Goal: Information Seeking & Learning: Learn about a topic

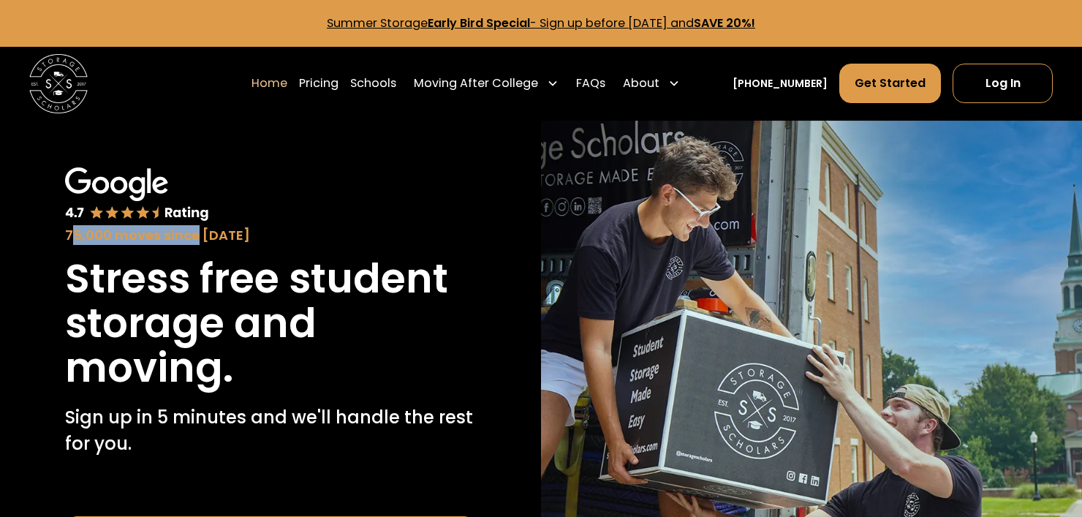
drag, startPoint x: 72, startPoint y: 233, endPoint x: 221, endPoint y: 241, distance: 149.4
click at [221, 241] on div "75,000 moves since [DATE]" at bounding box center [270, 235] width 411 height 20
click at [246, 242] on div "75,000 moves since [DATE]" at bounding box center [270, 235] width 411 height 20
click at [339, 78] on link "Pricing" at bounding box center [318, 83] width 39 height 41
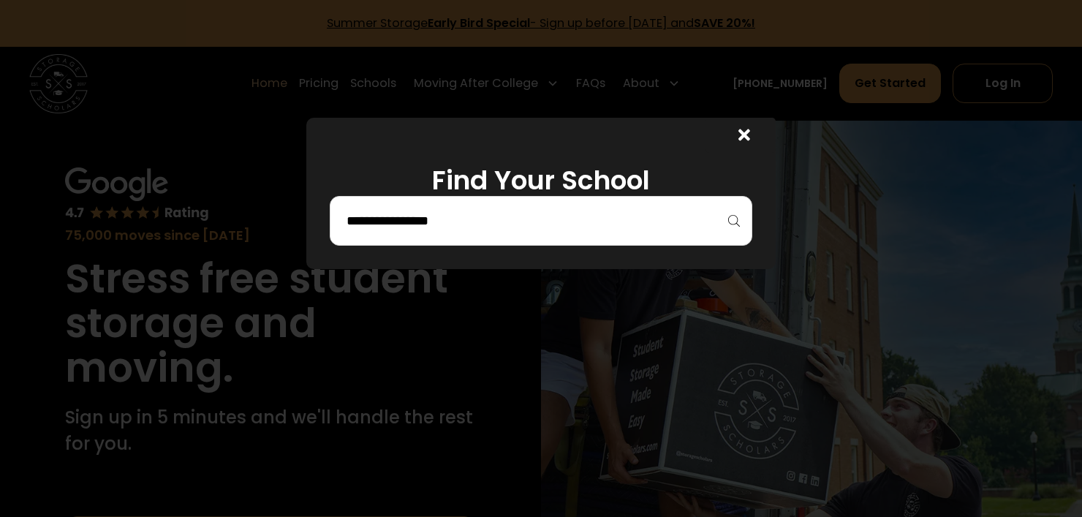
click at [391, 238] on div at bounding box center [541, 221] width 423 height 50
click at [399, 232] on input "search" at bounding box center [541, 220] width 392 height 25
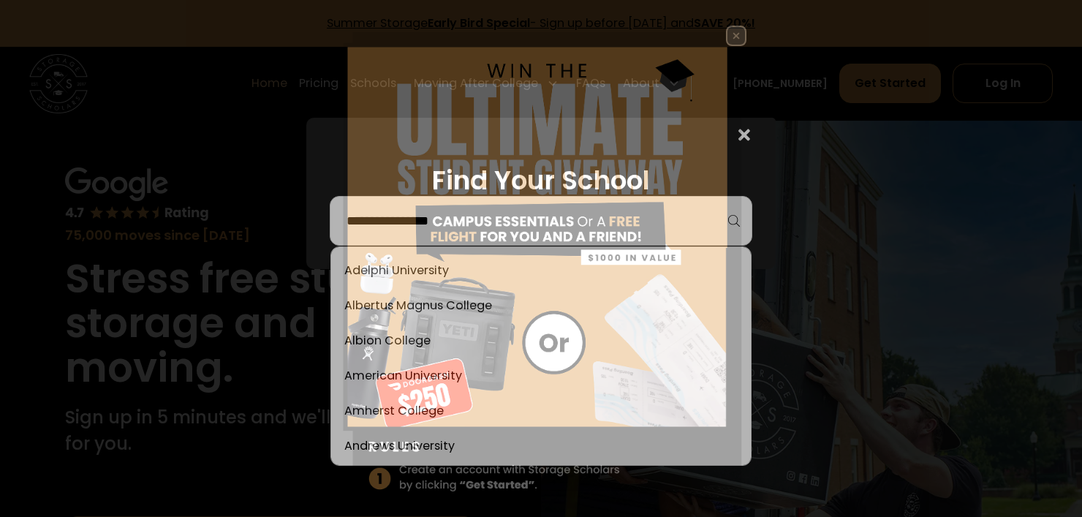
click at [420, 278] on img at bounding box center [541, 289] width 411 height 527
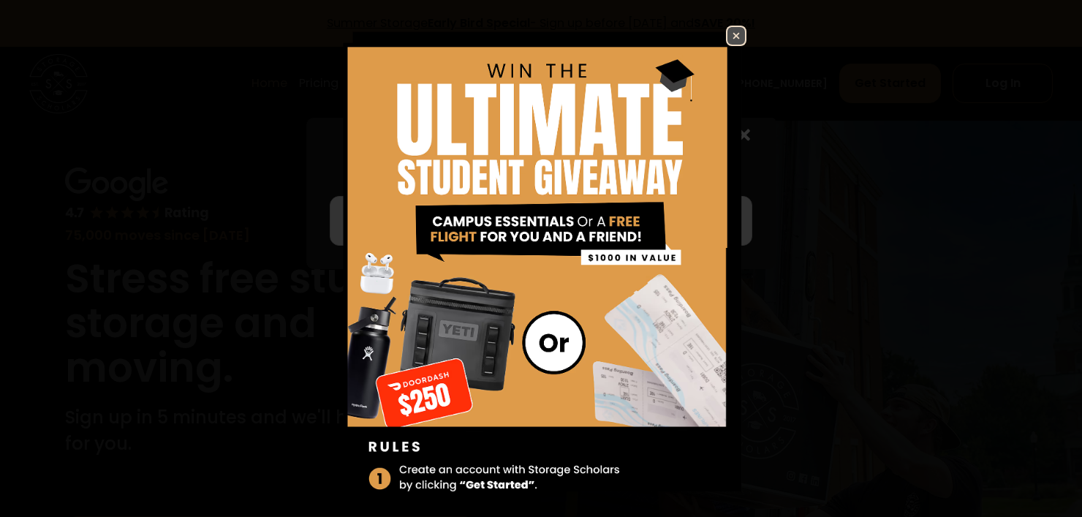
click at [728, 31] on img at bounding box center [737, 36] width 18 height 18
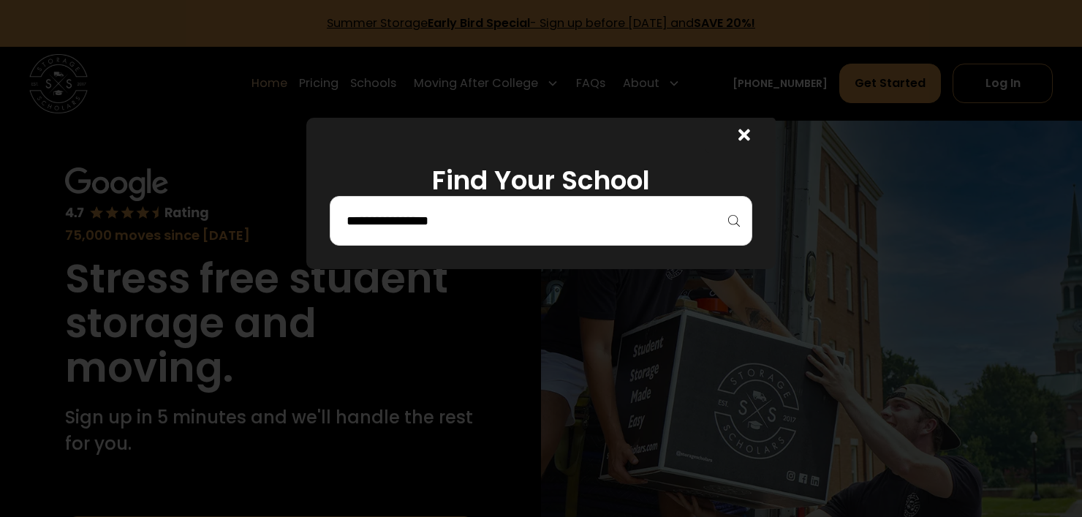
click at [454, 226] on input "search" at bounding box center [541, 220] width 392 height 25
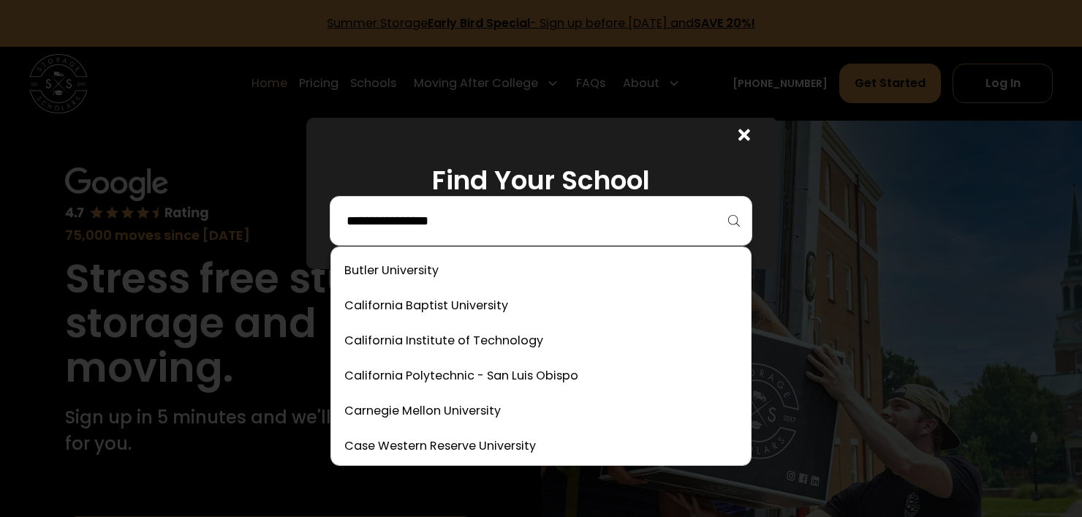
scroll to position [951, 0]
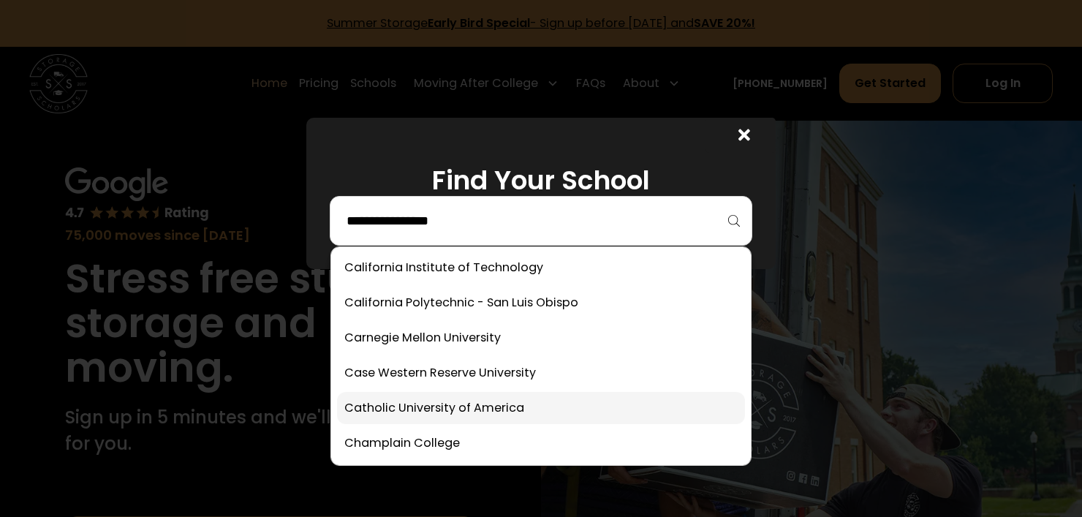
click at [420, 399] on link at bounding box center [541, 408] width 408 height 32
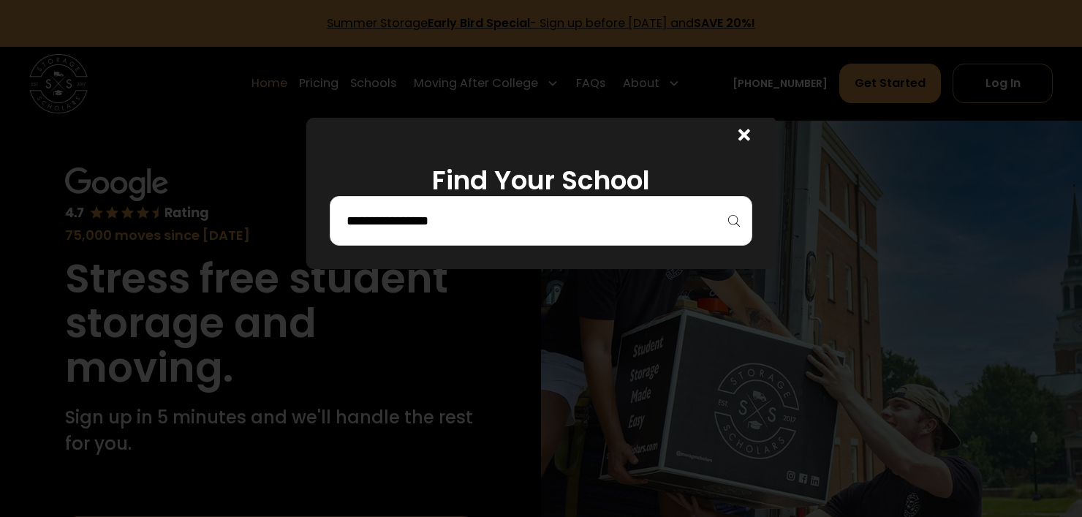
click at [704, 225] on input "search" at bounding box center [541, 220] width 392 height 25
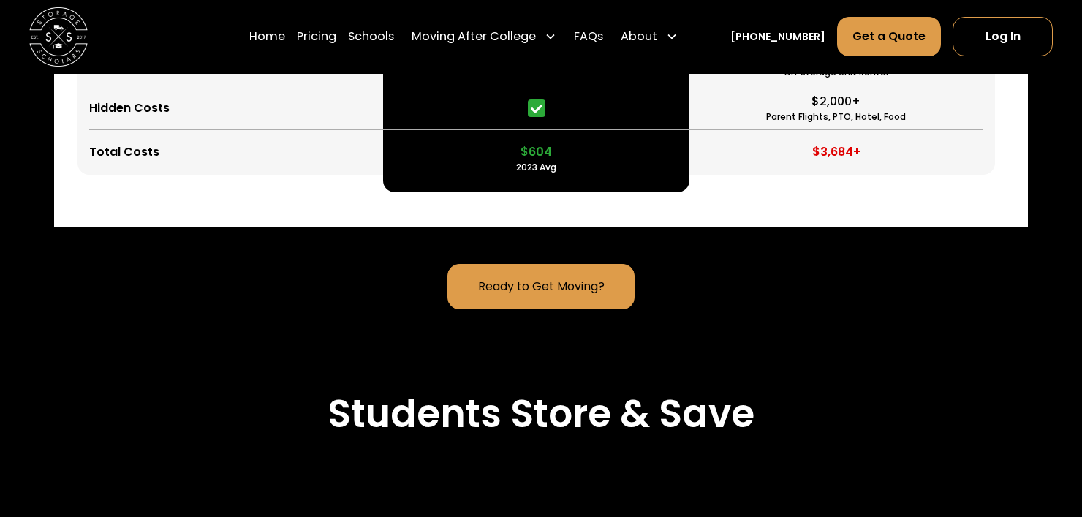
scroll to position [3909, 0]
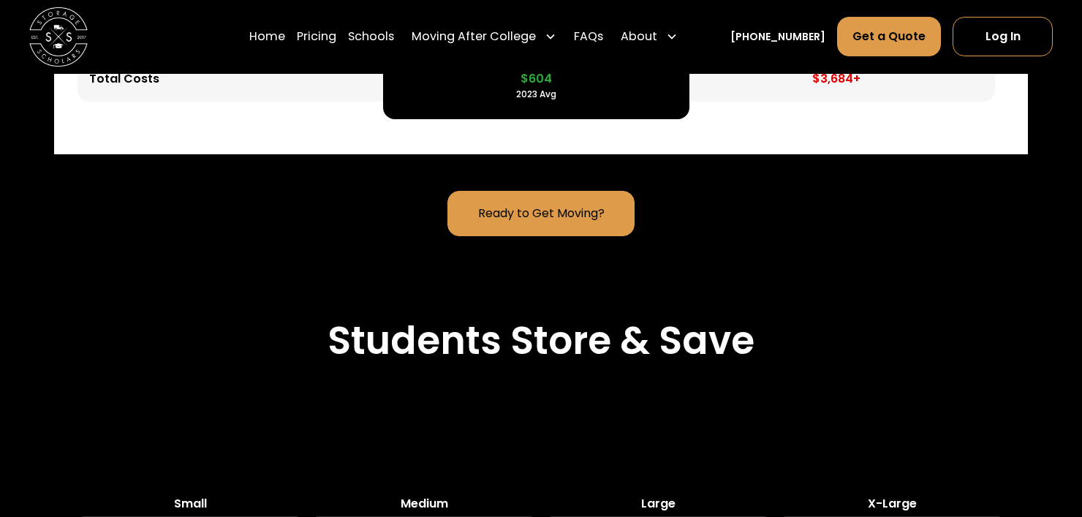
drag, startPoint x: 226, startPoint y: 140, endPoint x: 157, endPoint y: 140, distance: 69.5
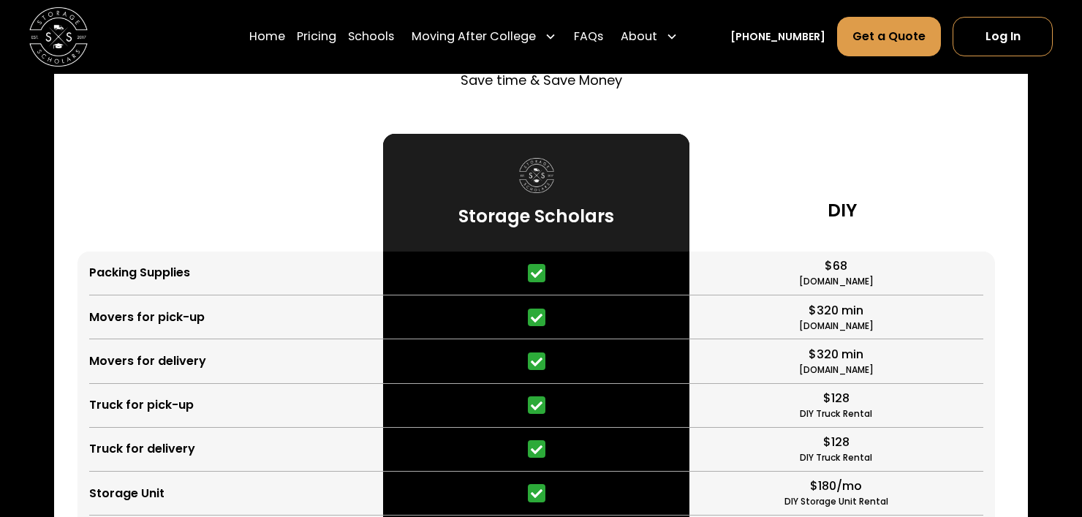
drag, startPoint x: 467, startPoint y: 68, endPoint x: 464, endPoint y: 402, distance: 334.3
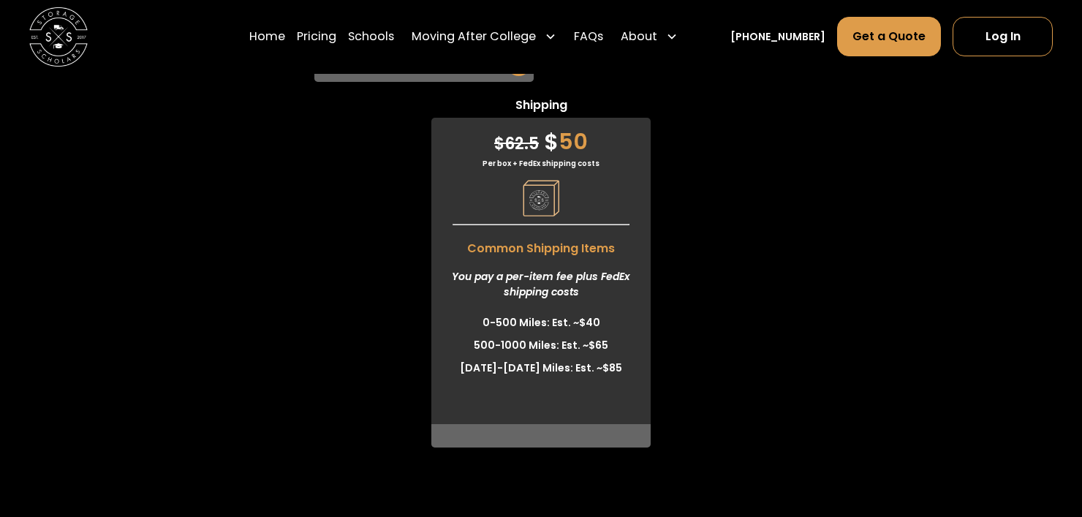
scroll to position [4758, 0]
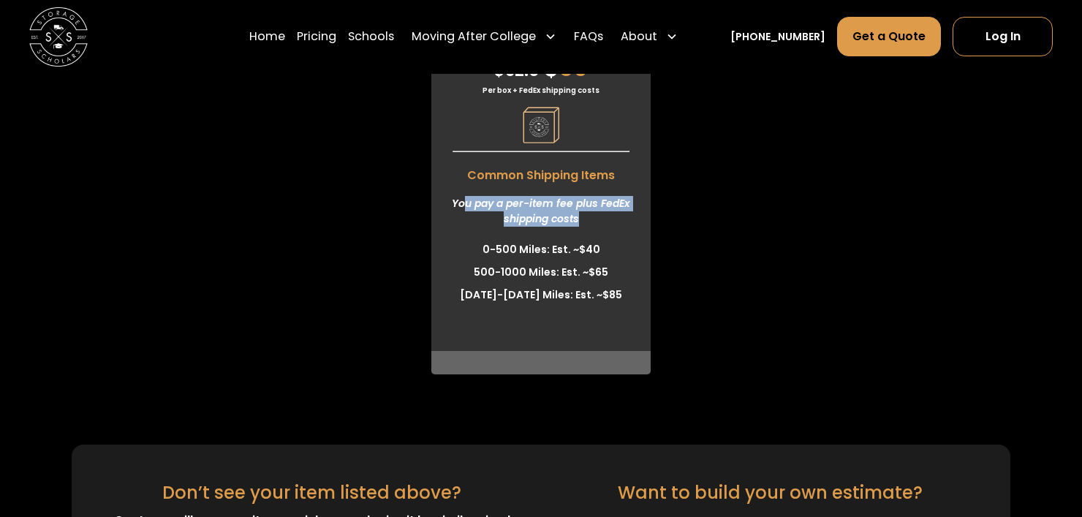
drag, startPoint x: 469, startPoint y: 252, endPoint x: 595, endPoint y: 277, distance: 129.0
click at [595, 238] on div "You pay a per-item fee plus FedEx shipping costs" at bounding box center [541, 211] width 219 height 54
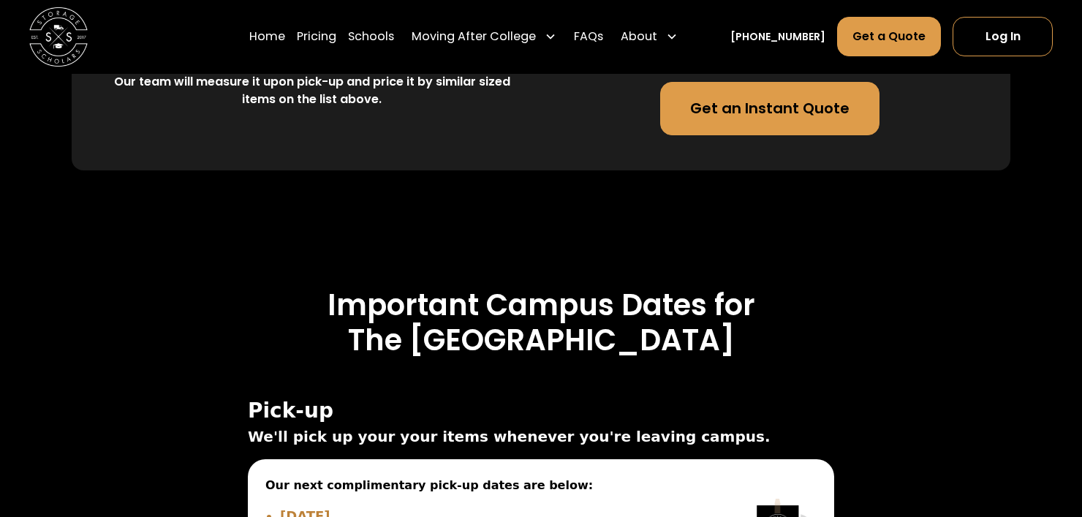
drag, startPoint x: 595, startPoint y: 277, endPoint x: 570, endPoint y: 388, distance: 114.1
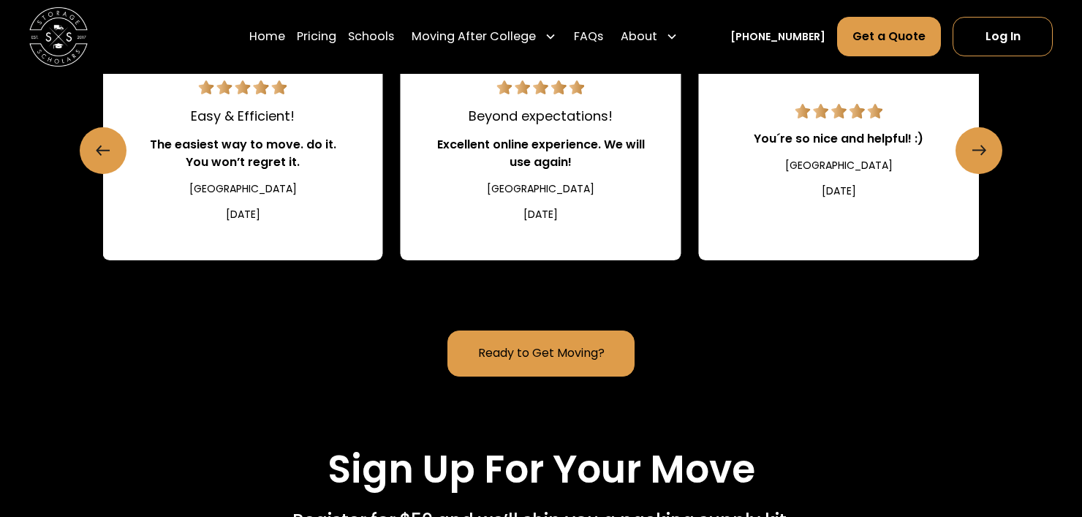
scroll to position [0, 0]
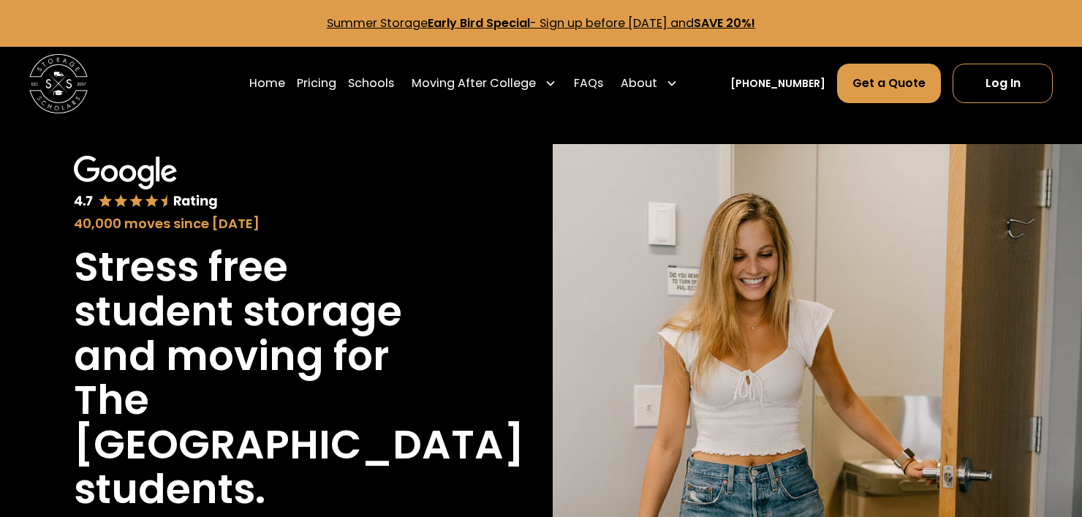
drag, startPoint x: 724, startPoint y: 412, endPoint x: 697, endPoint y: -80, distance: 492.2
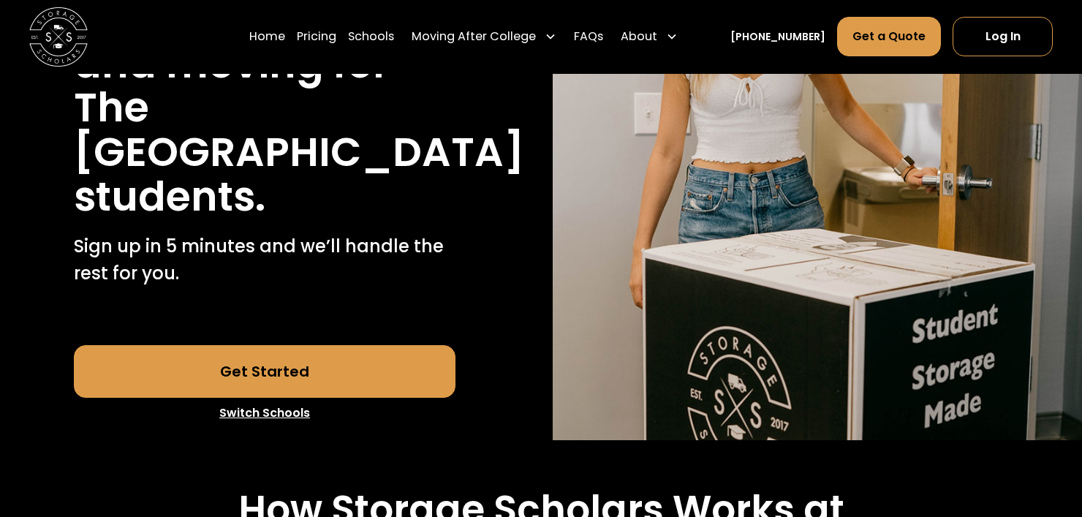
scroll to position [366, 0]
